Goal: Task Accomplishment & Management: Use online tool/utility

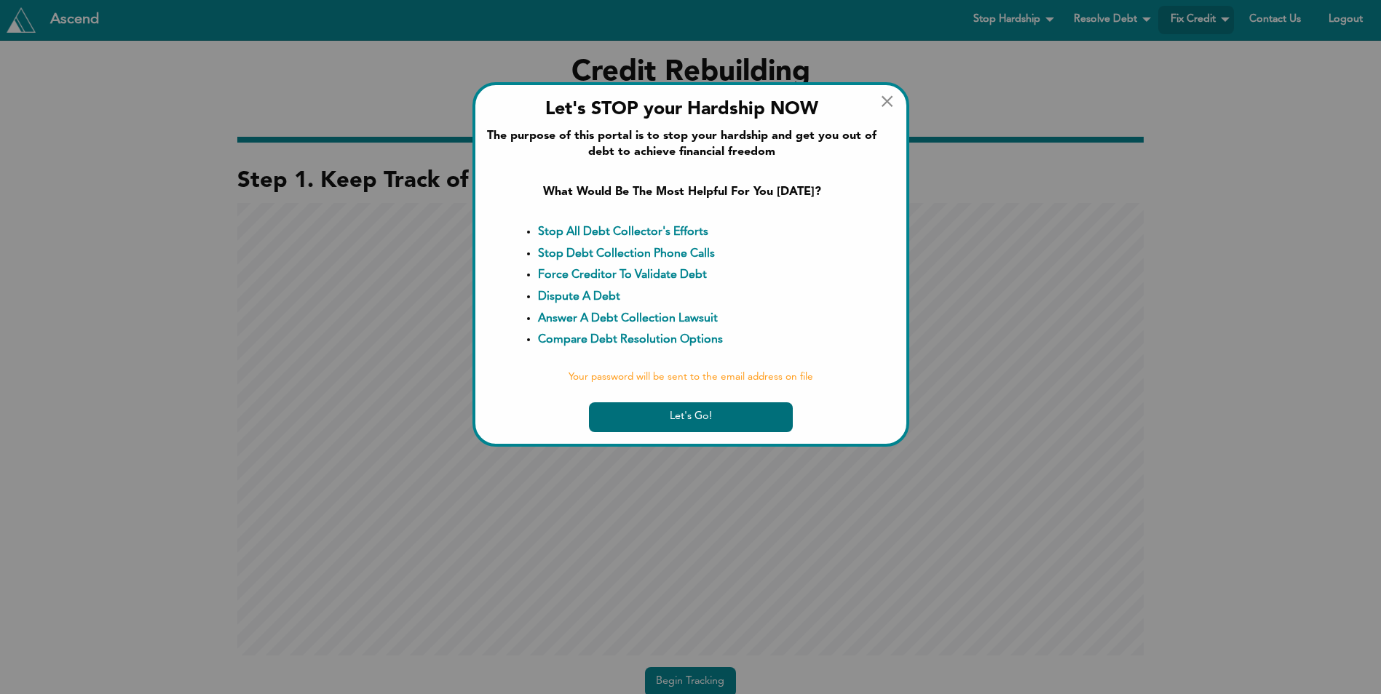
click at [676, 419] on button "Let's Go!" at bounding box center [691, 418] width 204 height 30
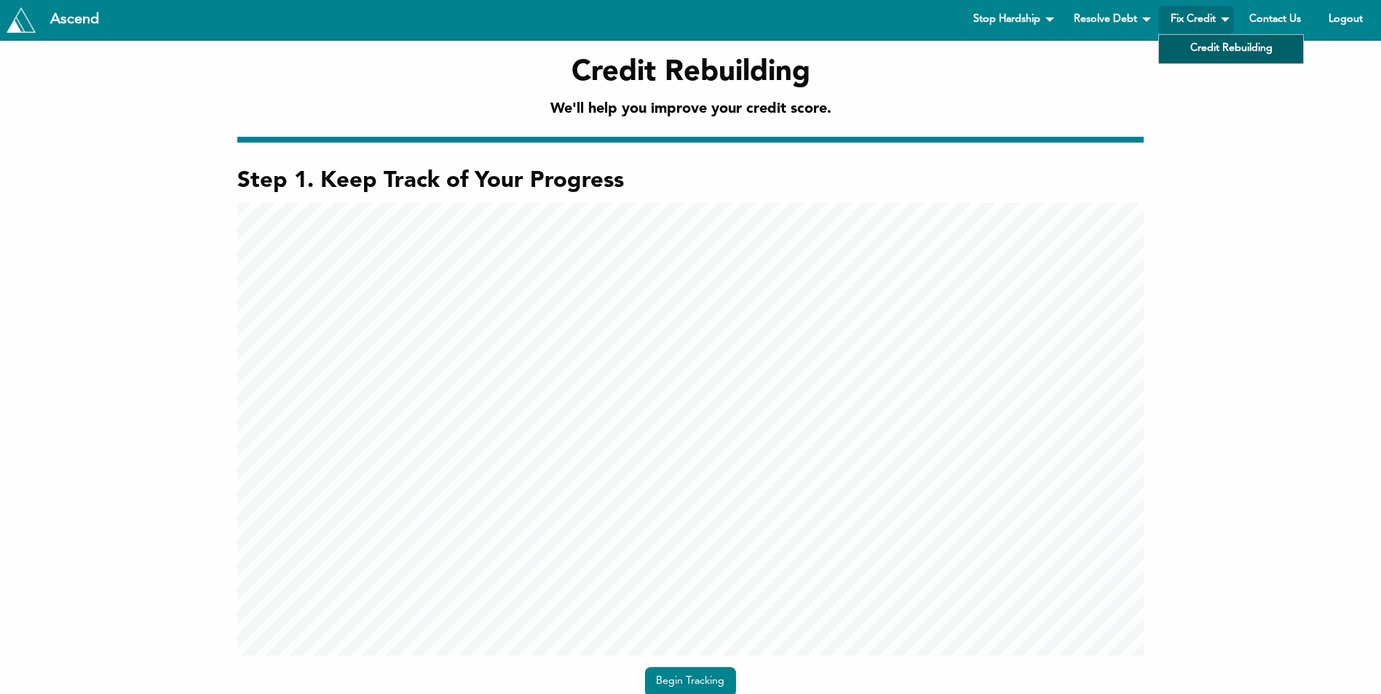
click at [1213, 47] on link "Credit Rebuilding" at bounding box center [1231, 49] width 144 height 28
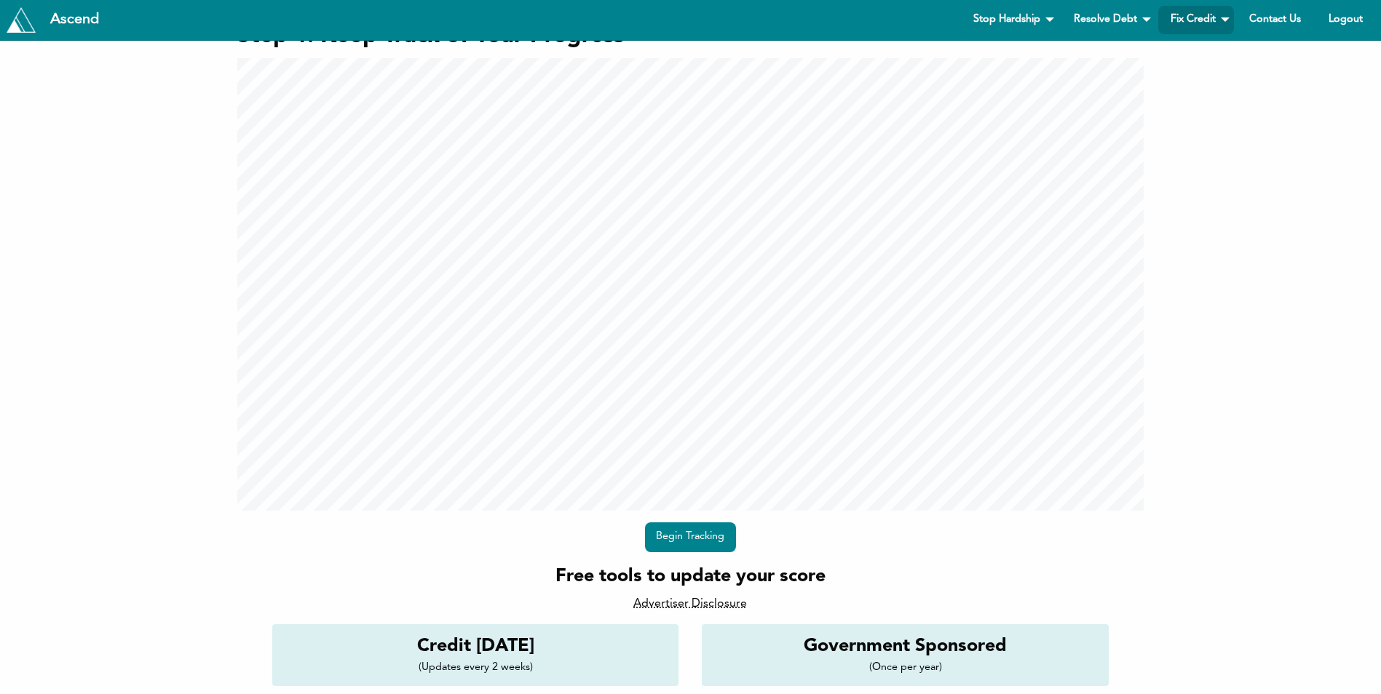
scroll to position [146, 0]
click at [706, 536] on link "Begin Tracking" at bounding box center [690, 537] width 91 height 30
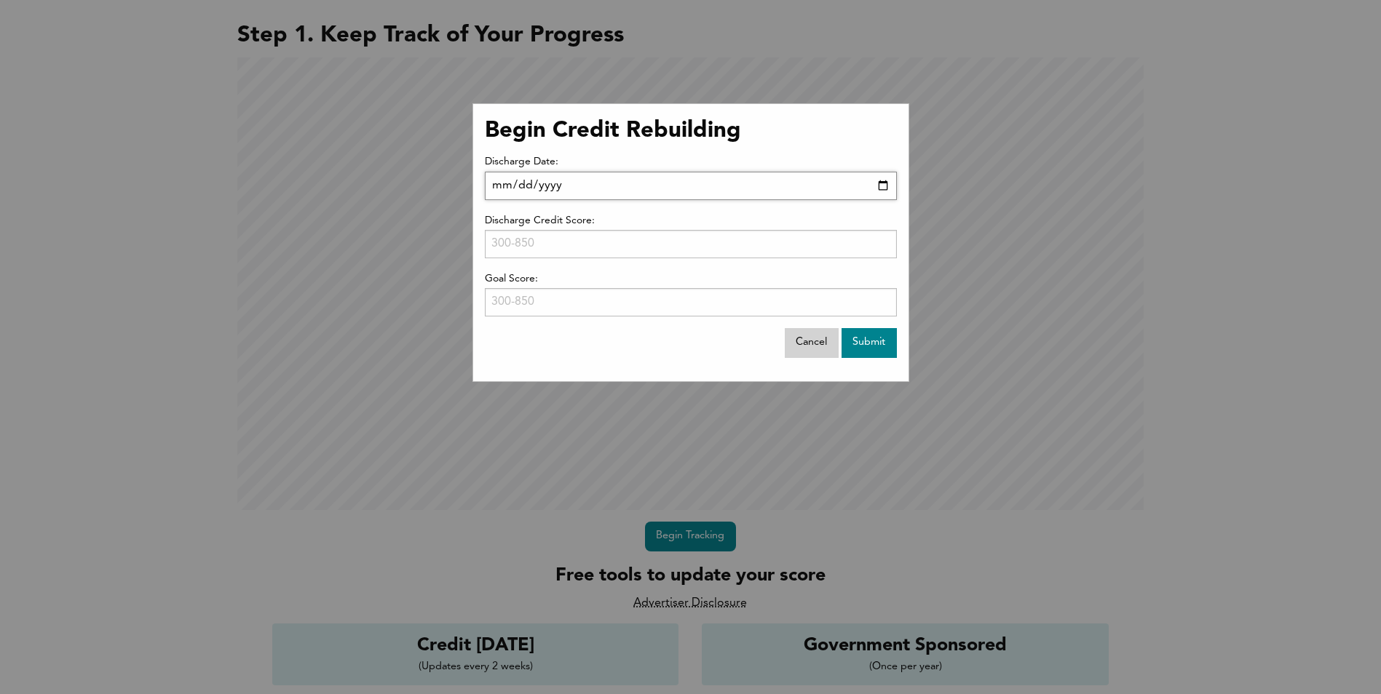
click at [510, 182] on input "[DATE]" at bounding box center [691, 186] width 412 height 28
drag, startPoint x: 567, startPoint y: 184, endPoint x: 476, endPoint y: 189, distance: 91.1
click at [476, 189] on div "Begin Credit Rebuilding Discharge Date: [DATE] Discharge Credit Score: Goal Sco…" at bounding box center [690, 242] width 437 height 279
click at [508, 184] on input "[DATE]" at bounding box center [691, 186] width 412 height 28
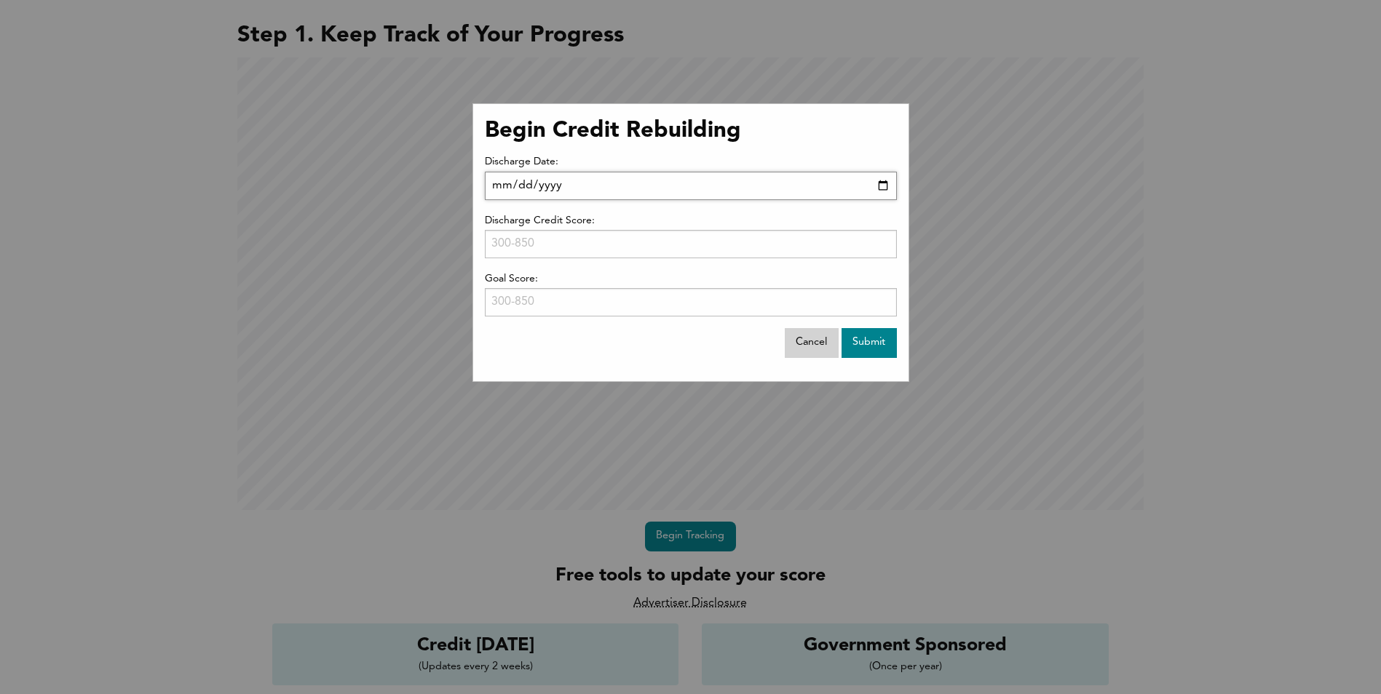
click at [880, 189] on input "[DATE]" at bounding box center [691, 186] width 412 height 28
click at [879, 182] on input "[DATE]" at bounding box center [691, 186] width 412 height 28
type input "[DATE]"
click at [504, 242] on input "Discharge Credit Score:" at bounding box center [691, 244] width 412 height 28
type input "549"
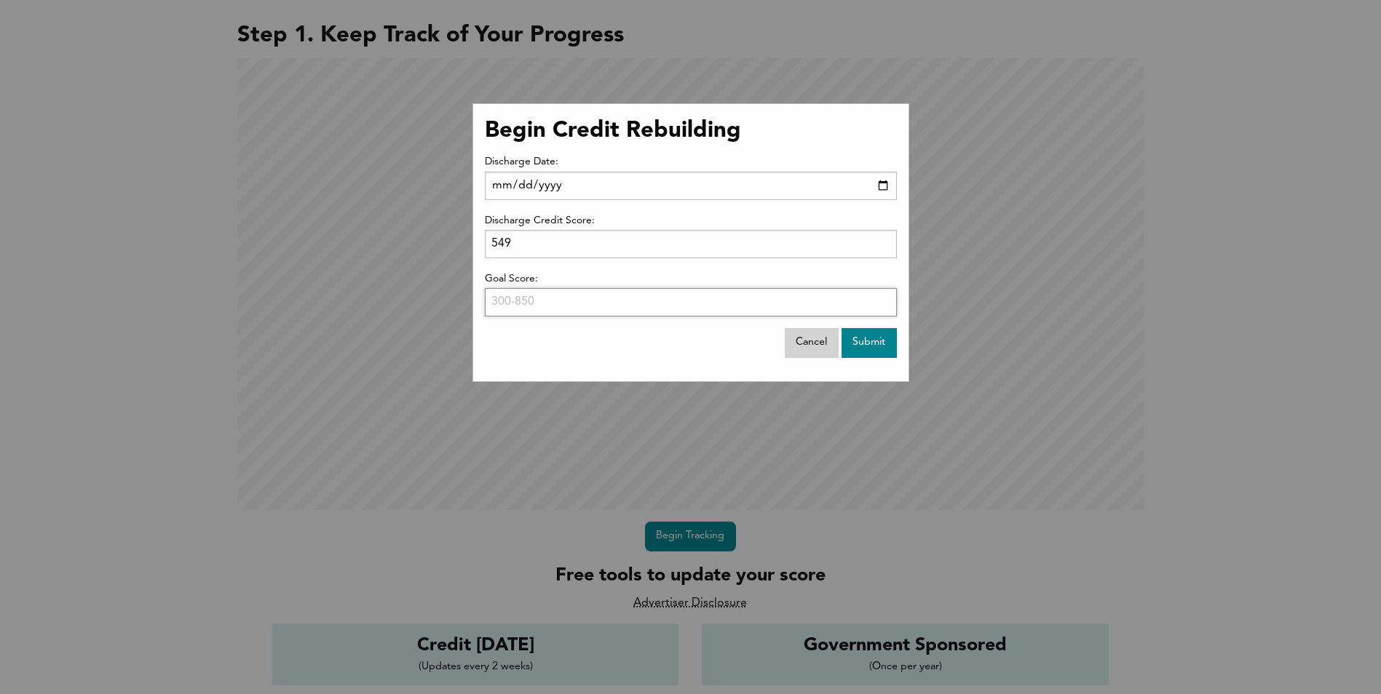
click at [579, 304] on input "Goal Score:" at bounding box center [691, 302] width 412 height 28
type input "775"
click at [879, 344] on input "Submit" at bounding box center [869, 343] width 55 height 30
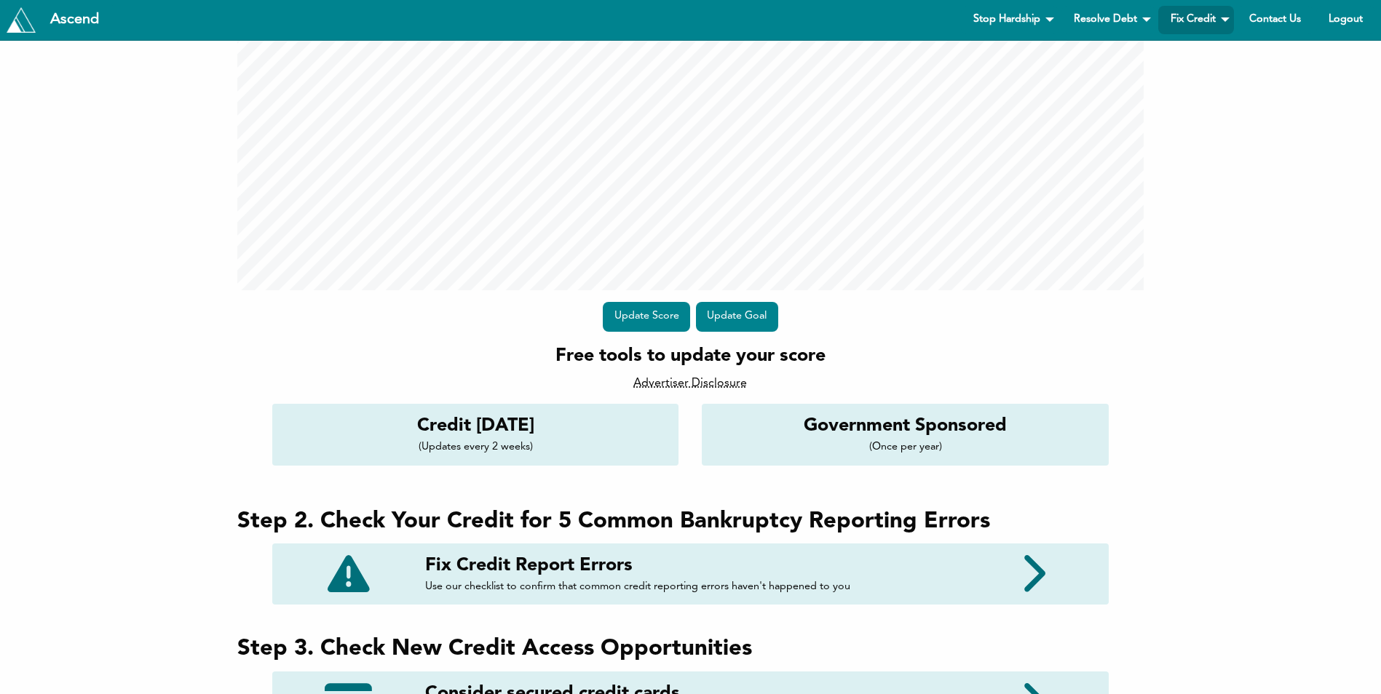
scroll to position [437, 0]
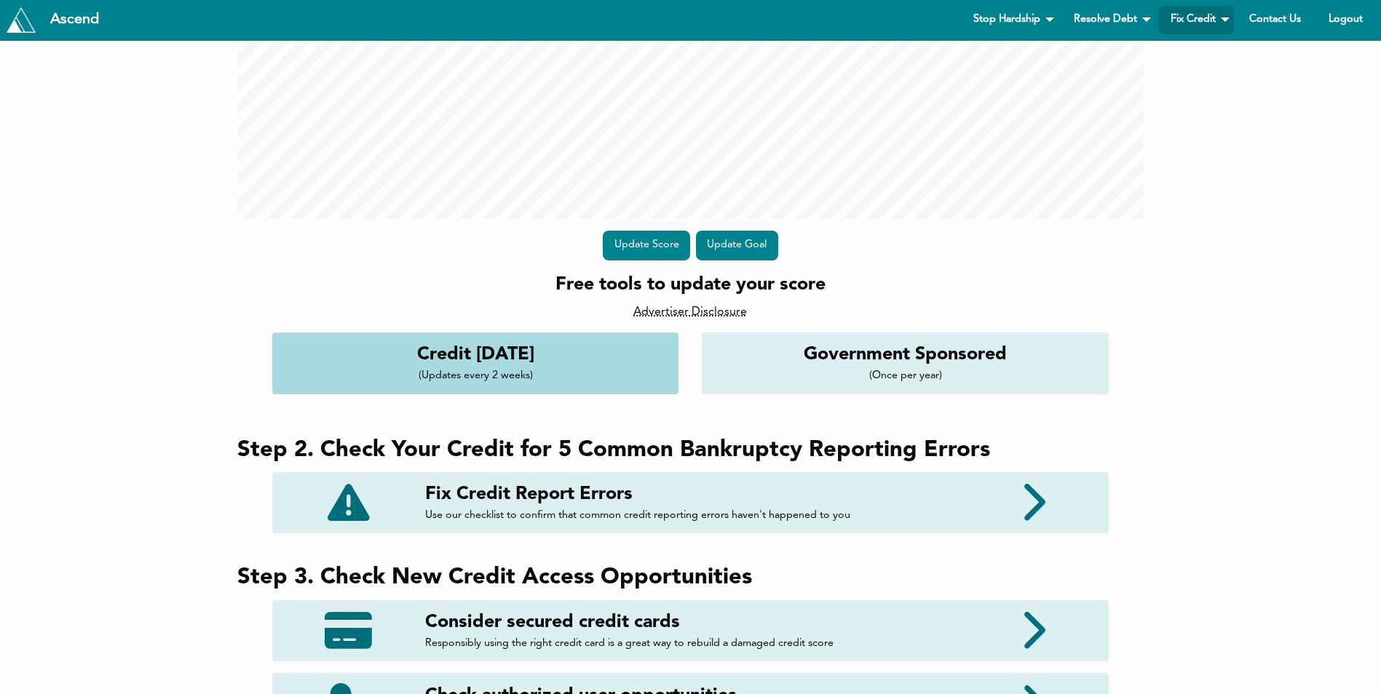
click at [502, 370] on p "(Updates every 2 weeks)" at bounding box center [476, 376] width 384 height 17
click at [531, 352] on h4 "Credit [DATE]" at bounding box center [476, 354] width 384 height 25
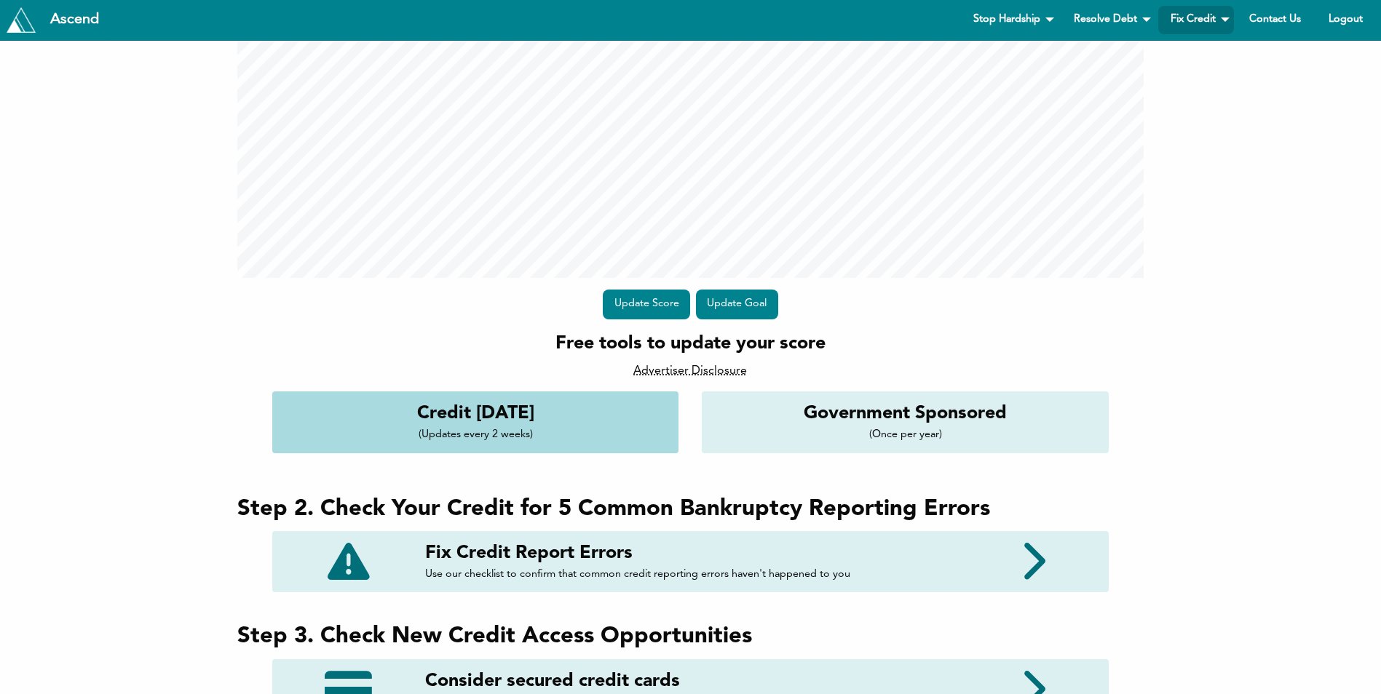
scroll to position [510, 0]
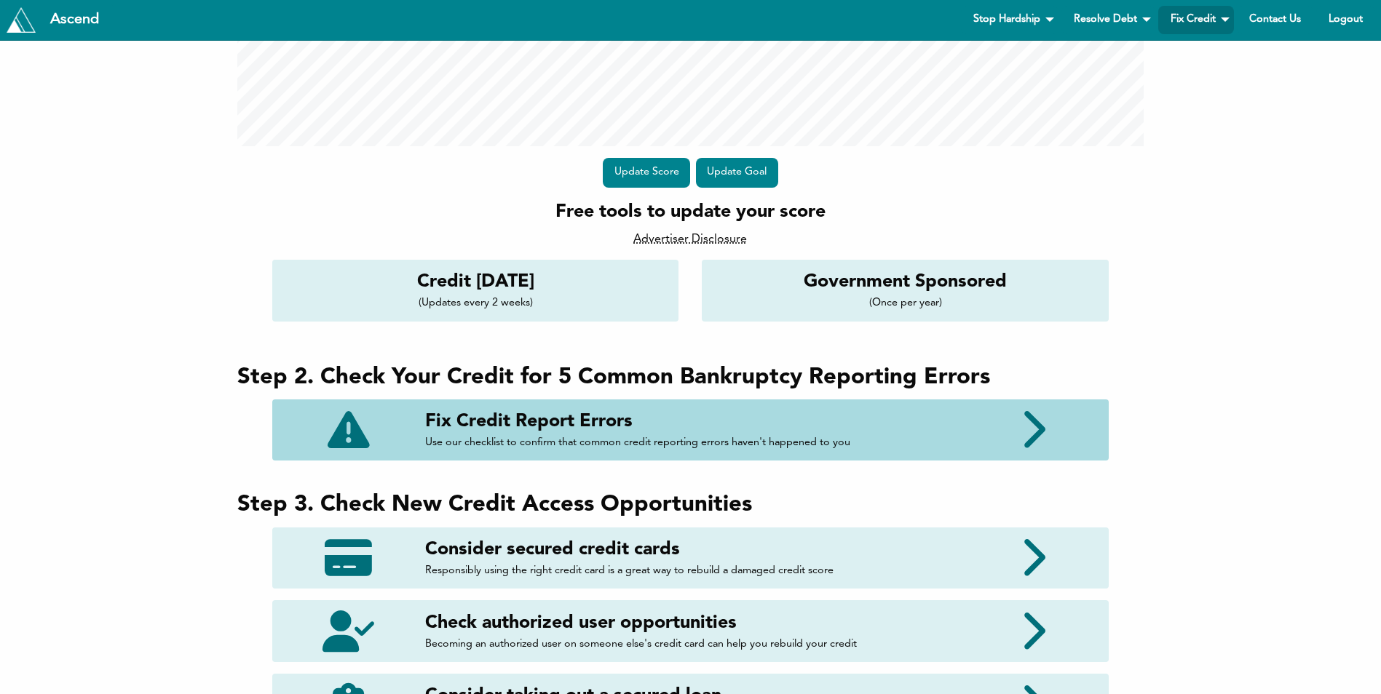
drag, startPoint x: 535, startPoint y: 435, endPoint x: 520, endPoint y: 440, distance: 16.1
click at [535, 435] on p "Use our checklist to confirm that common credit reporting errors haven't happen…" at bounding box center [690, 443] width 531 height 17
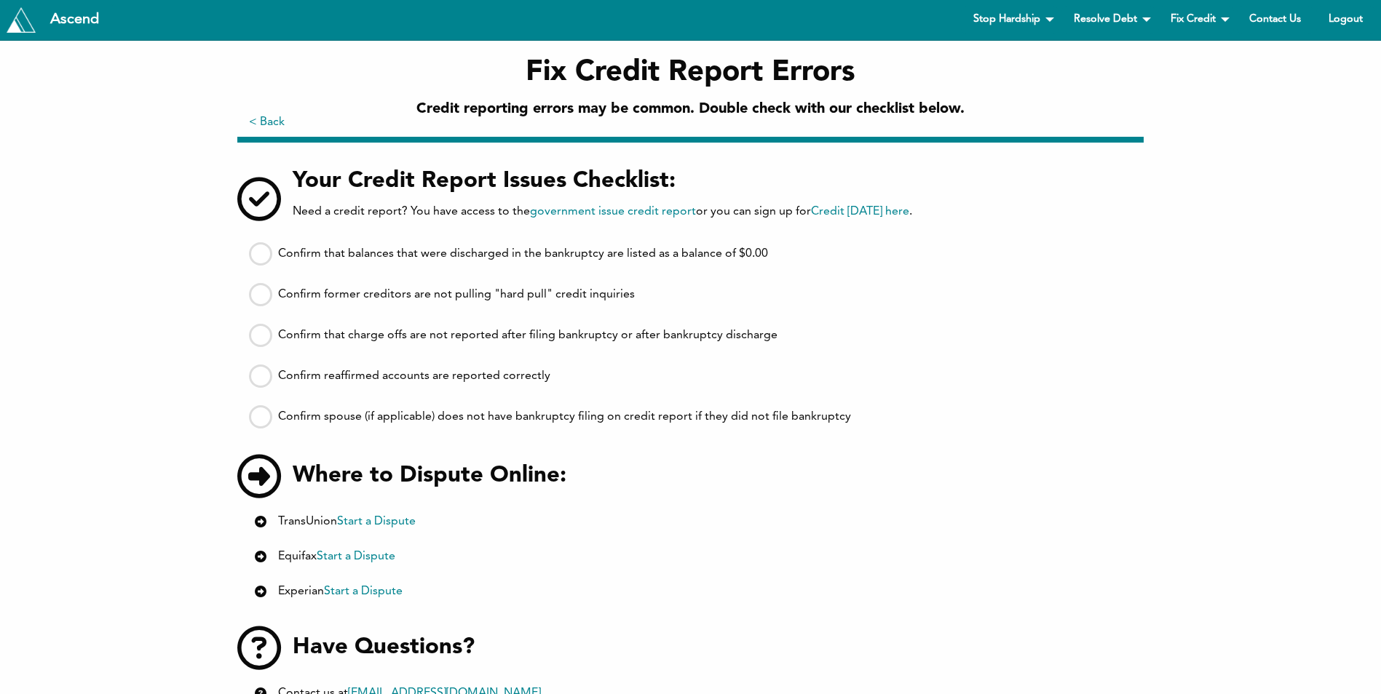
click at [259, 253] on input "Confirm that balances that were discharged in the bankruptcy are listed as a ba…" at bounding box center [260, 253] width 23 height 23
click at [259, 253] on icon at bounding box center [260, 253] width 23 height 23
click at [0, 0] on input "Confirm that balances that were discharged in the bankruptcy are listed as a ba…" at bounding box center [0, 0] width 0 height 0
click at [266, 255] on input "Confirm that balances that were discharged in the bankruptcy are listed as a ba…" at bounding box center [260, 253] width 23 height 23
click at [265, 256] on icon at bounding box center [260, 253] width 23 height 23
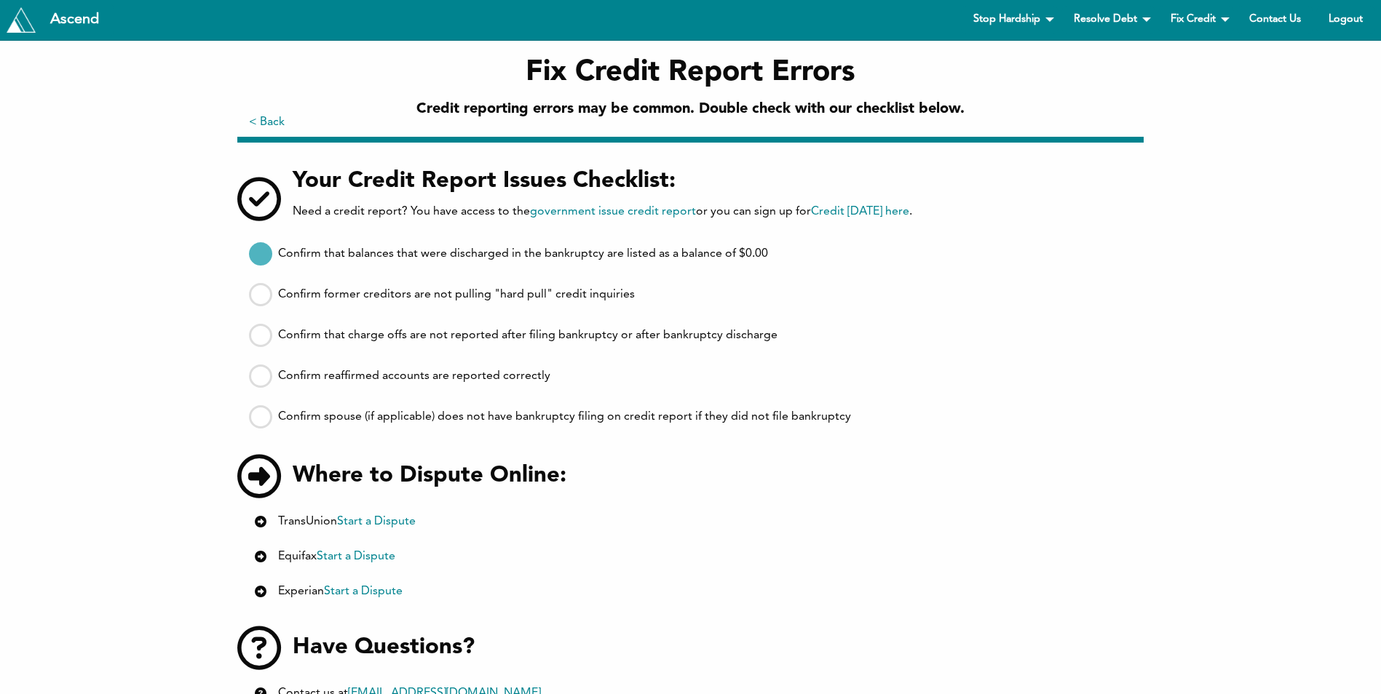
click at [0, 0] on input "Confirm that balances that were discharged in the bankruptcy are listed as a ba…" at bounding box center [0, 0] width 0 height 0
checkbox input "false"
click at [264, 248] on input "Confirm that balances that were discharged in the bankruptcy are listed as a ba…" at bounding box center [260, 253] width 23 height 23
click at [258, 302] on input "Confirm former creditors are not pulling "hard pull" credit inquiries" at bounding box center [260, 294] width 23 height 23
drag, startPoint x: 261, startPoint y: 308, endPoint x: 259, endPoint y: 294, distance: 14.0
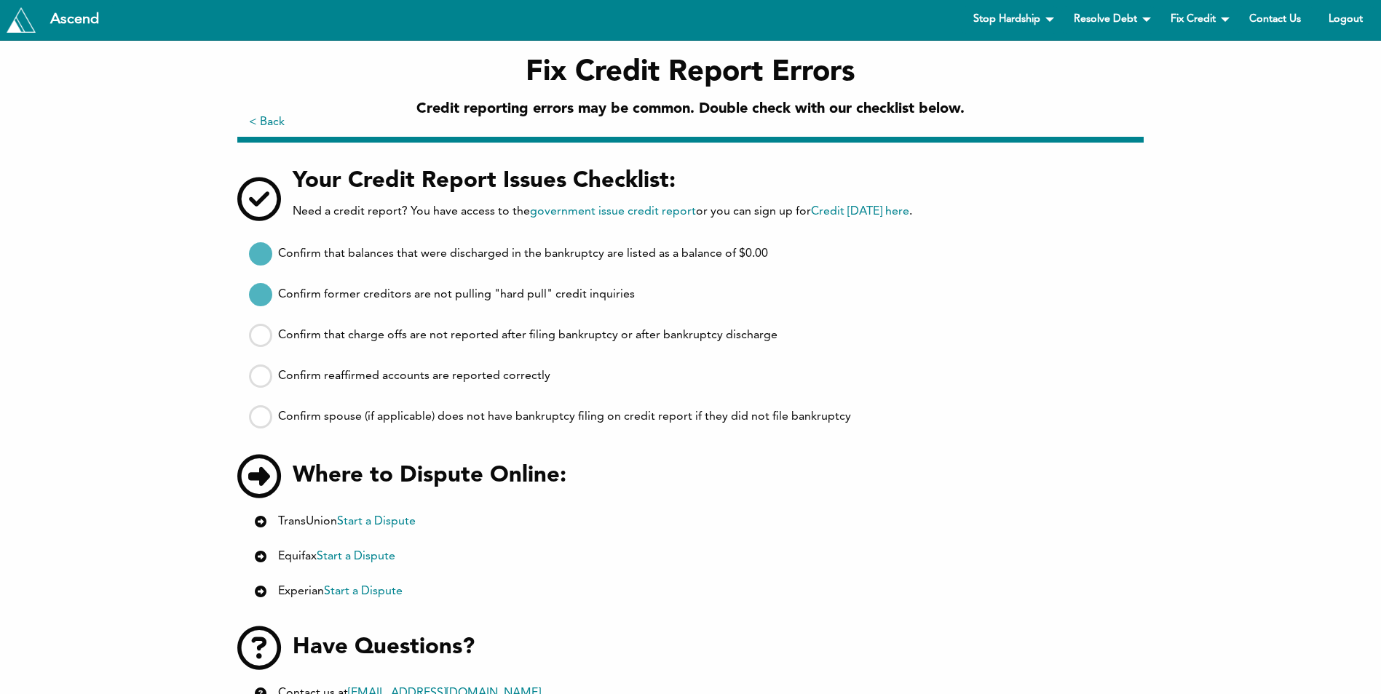
click at [259, 306] on div "Confirm that balances that were discharged in the bankruptcy are listed as a ba…" at bounding box center [696, 336] width 895 height 204
drag, startPoint x: 259, startPoint y: 294, endPoint x: 259, endPoint y: 283, distance: 10.9
click at [260, 294] on icon at bounding box center [260, 294] width 23 height 23
click at [0, 0] on input "Confirm former creditors are not pulling "hard pull" credit inquiries" at bounding box center [0, 0] width 0 height 0
checkbox input "false"
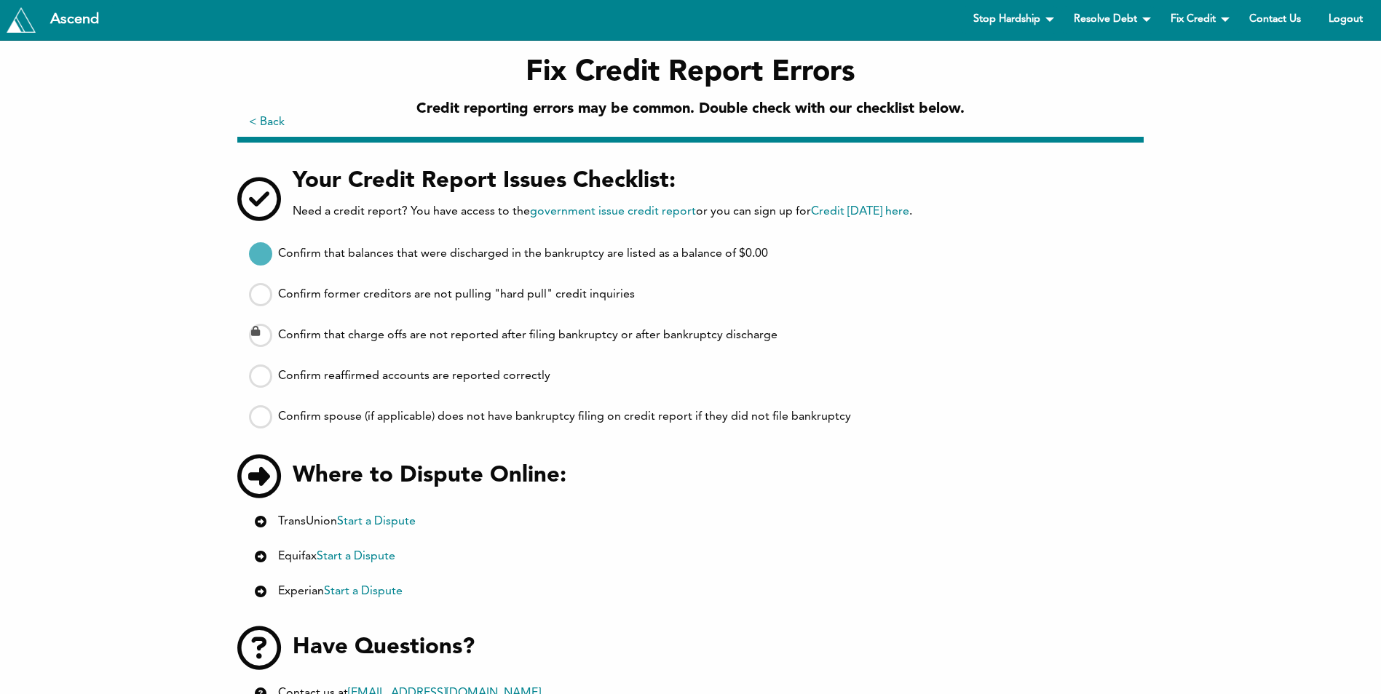
click at [268, 257] on icon at bounding box center [260, 253] width 23 height 23
click at [0, 0] on input "Confirm that balances that were discharged in the bankruptcy are listed as a ba…" at bounding box center [0, 0] width 0 height 0
click at [263, 251] on input "Confirm that balances that were discharged in the bankruptcy are listed as a ba…" at bounding box center [260, 253] width 23 height 23
click at [262, 257] on icon at bounding box center [260, 253] width 23 height 23
click at [0, 0] on input "Confirm that balances that were discharged in the bankruptcy are listed as a ba…" at bounding box center [0, 0] width 0 height 0
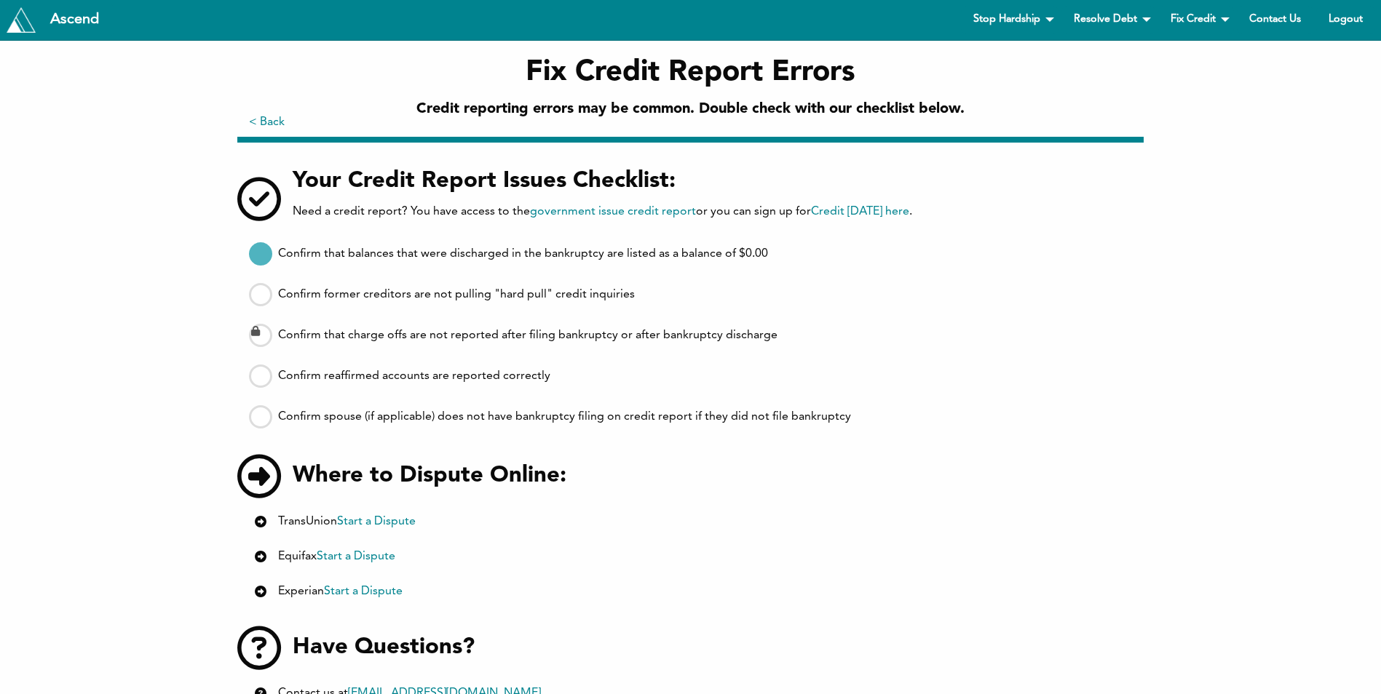
checkbox input "false"
click at [1181, 272] on div "Fix Credit Report Errors Credit reporting errors may be common. Double check wi…" at bounding box center [690, 402] width 1381 height 723
